Goal: Navigation & Orientation: Find specific page/section

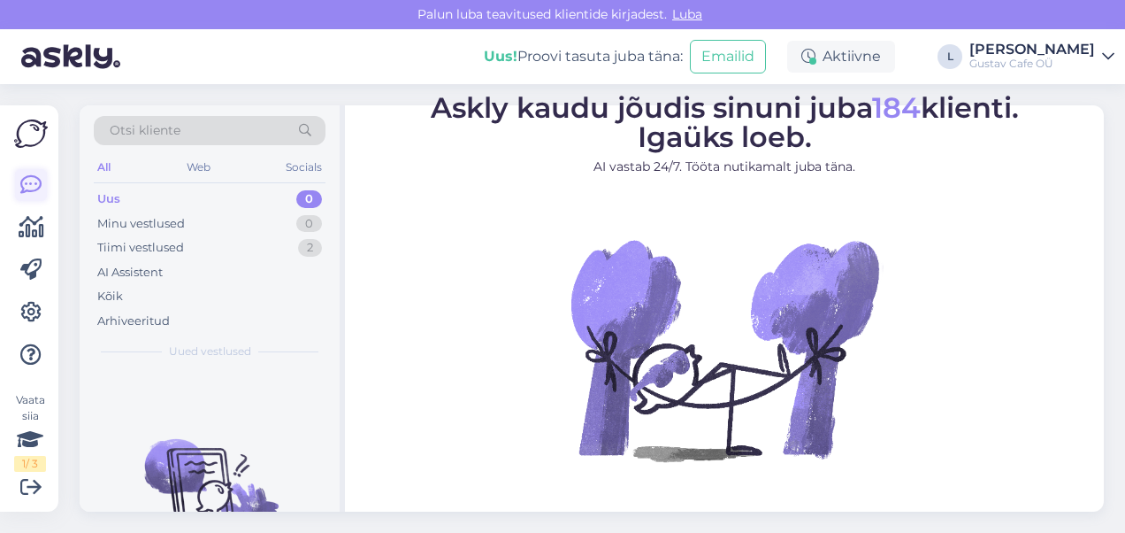
drag, startPoint x: 46, startPoint y: 171, endPoint x: 44, endPoint y: 181, distance: 10.8
click at [44, 181] on div at bounding box center [31, 270] width 32 height 202
click at [50, 50] on img at bounding box center [70, 56] width 99 height 55
click at [142, 223] on div "Minu vestlused" at bounding box center [141, 224] width 88 height 18
click at [145, 228] on div "Minu vestlused" at bounding box center [143, 224] width 92 height 18
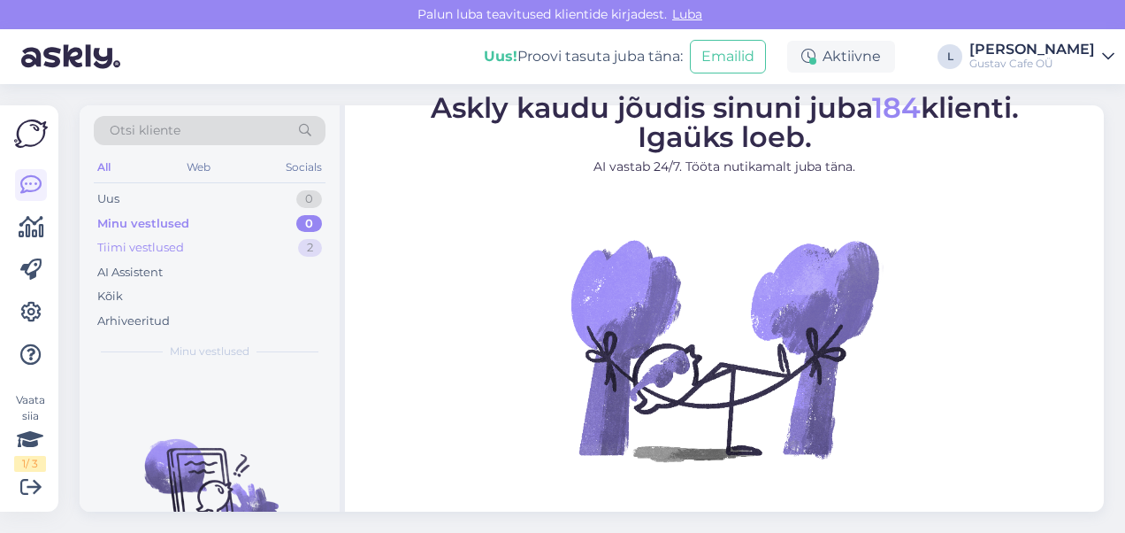
click at [159, 244] on div "Tiimi vestlused" at bounding box center [140, 248] width 87 height 18
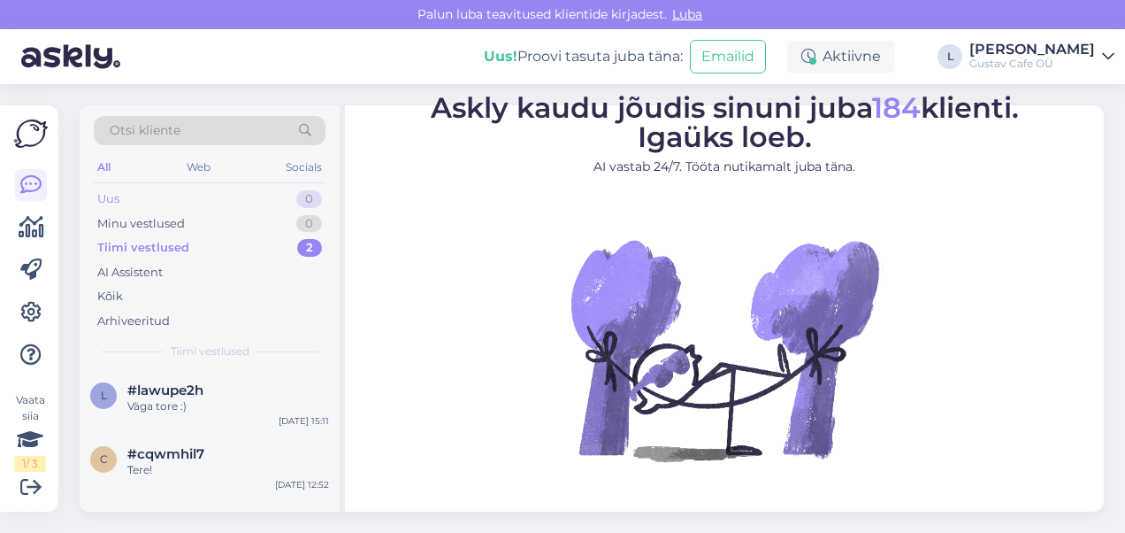
click at [148, 188] on div "Uus 0" at bounding box center [210, 199] width 232 height 25
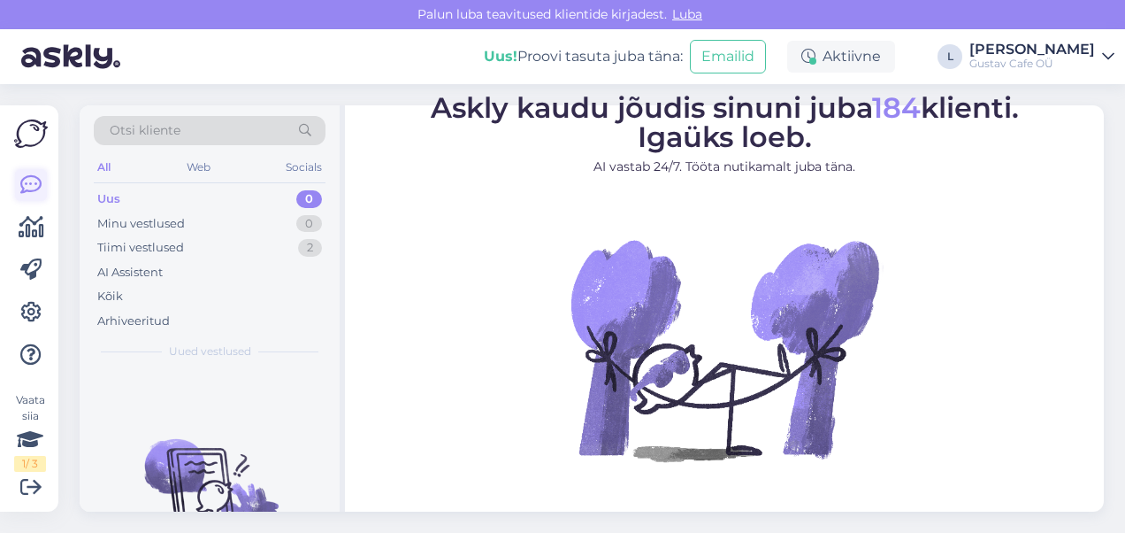
click at [35, 190] on icon at bounding box center [30, 184] width 21 height 21
